Goal: Communication & Community: Answer question/provide support

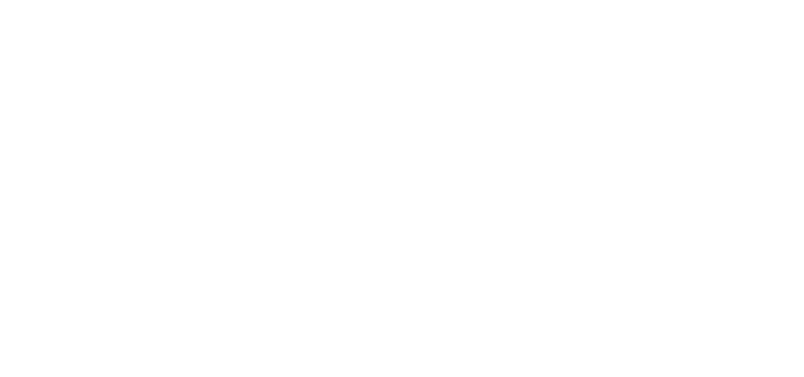
select select "message"
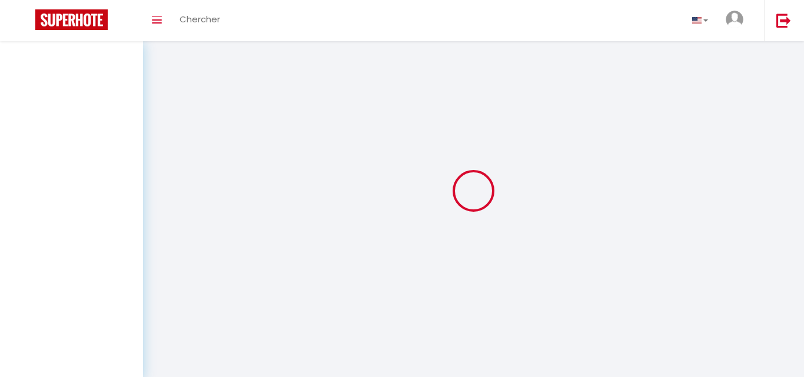
select select "message"
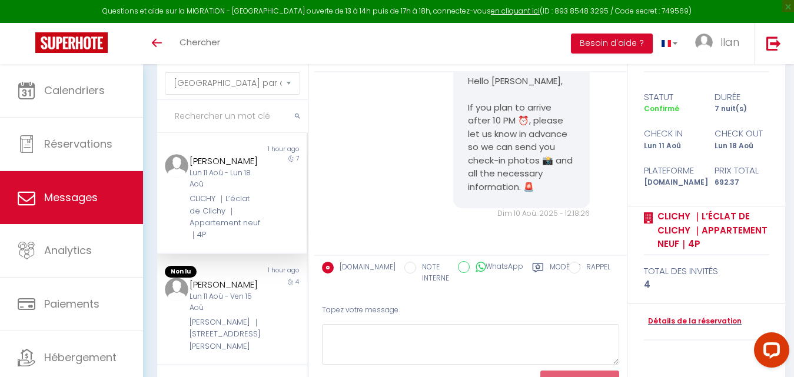
scroll to position [77, 0]
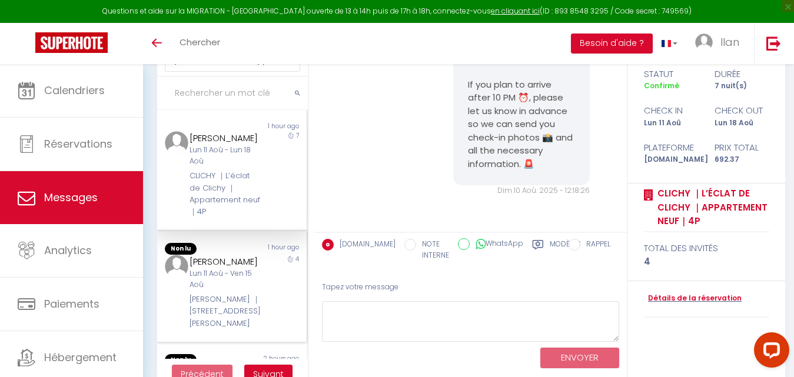
click at [220, 247] on div "Non lu" at bounding box center [194, 249] width 75 height 12
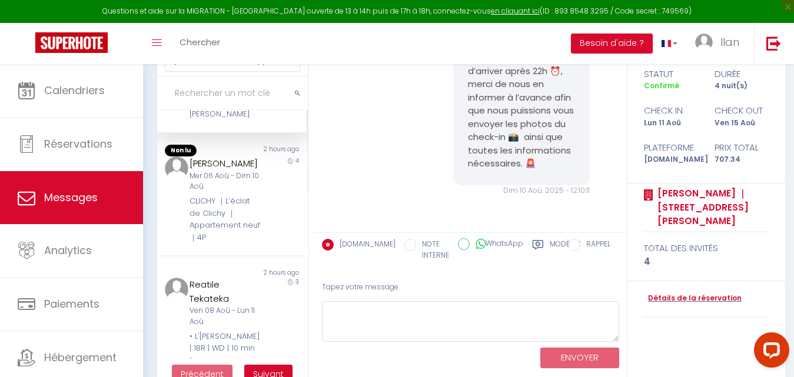
scroll to position [214, 0]
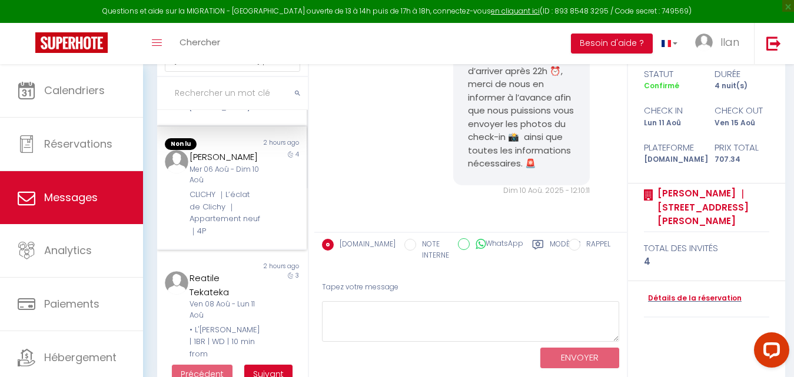
click at [231, 217] on div "CLICHY ｜L’éclat de Clichy ｜Appartement neuf｜4P" at bounding box center [225, 213] width 72 height 48
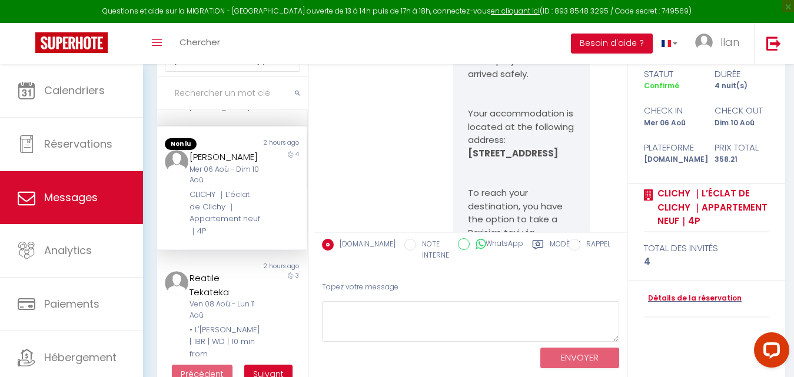
scroll to position [11585, 0]
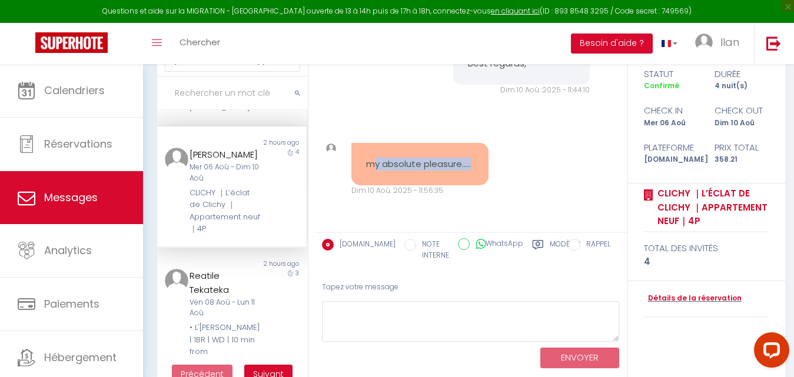
drag, startPoint x: 420, startPoint y: 163, endPoint x: 375, endPoint y: 151, distance: 46.2
click at [375, 158] on pre "my absolute pleasure....." at bounding box center [420, 165] width 108 height 14
click at [544, 175] on div "my absolute pleasure..... Dim 10 Aoû. 2025 - 11:56:35 Note Sms my absolute plea…" at bounding box center [470, 169] width 305 height 101
drag, startPoint x: 398, startPoint y: 164, endPoint x: 360, endPoint y: 154, distance: 40.1
click at [360, 154] on div "my absolute pleasure....." at bounding box center [419, 164] width 137 height 43
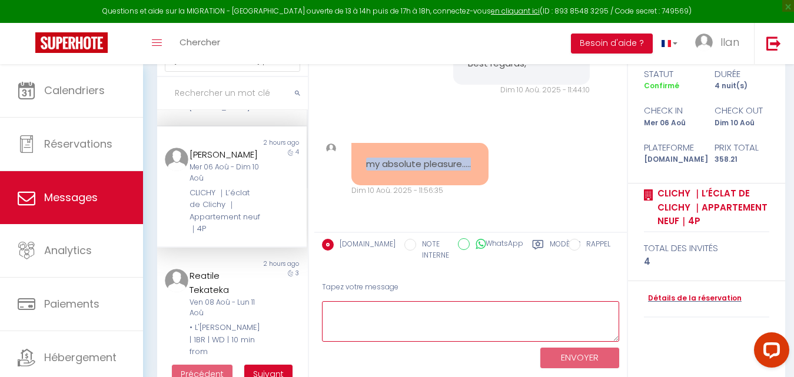
click at [391, 312] on textarea at bounding box center [470, 321] width 297 height 41
paste textarea "❤️❤️"
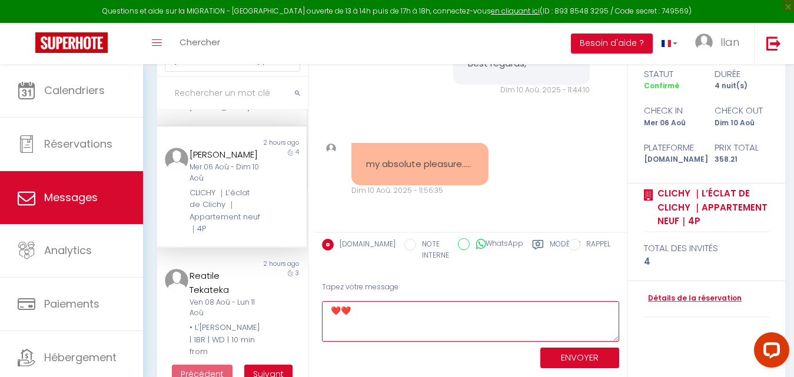
type textarea "❤️❤️"
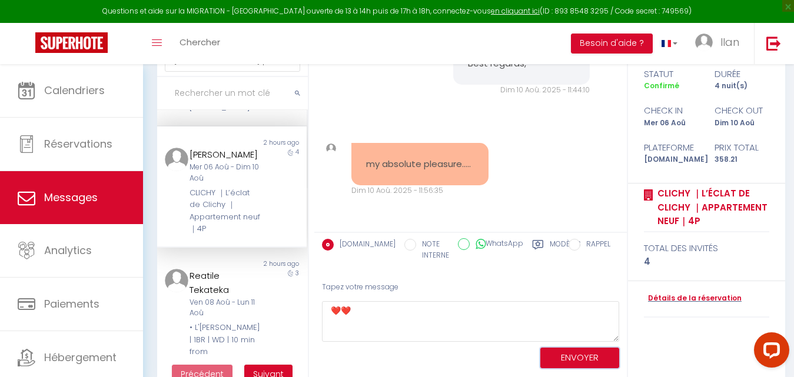
click at [590, 353] on button "ENVOYER" at bounding box center [579, 358] width 79 height 21
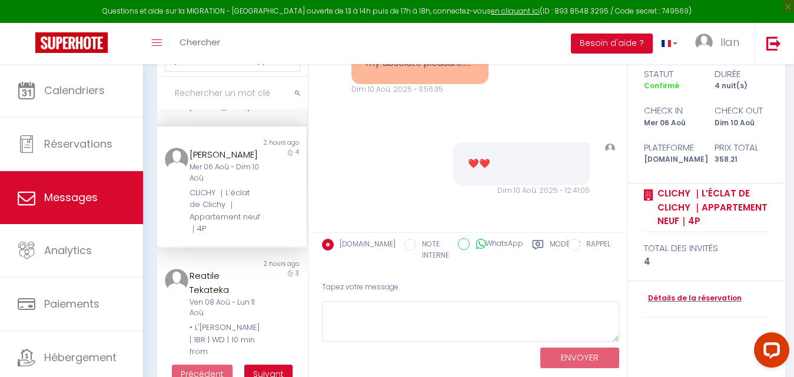
scroll to position [11687, 0]
